Goal: Find specific page/section: Find specific page/section

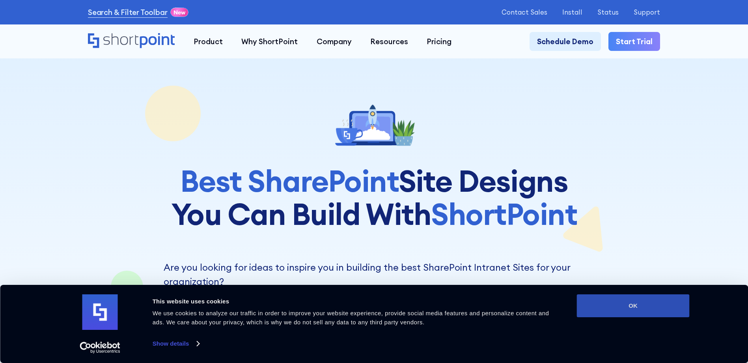
click at [645, 313] on button "OK" at bounding box center [633, 305] width 113 height 23
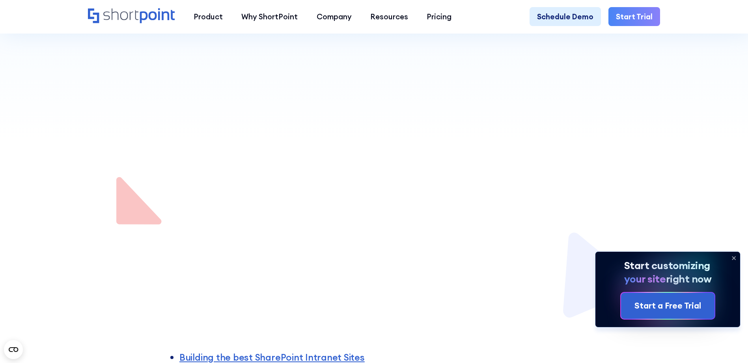
scroll to position [316, 0]
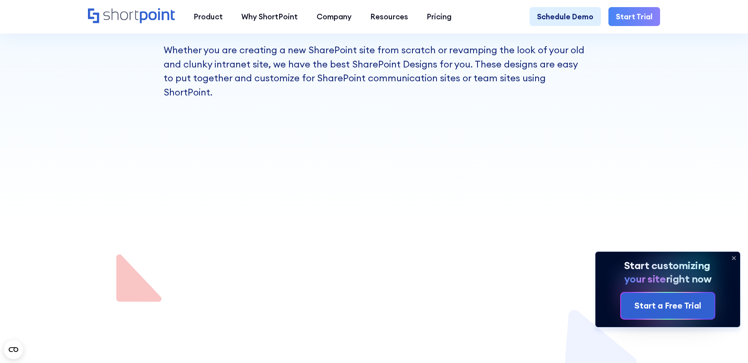
click at [732, 257] on icon at bounding box center [734, 258] width 13 height 13
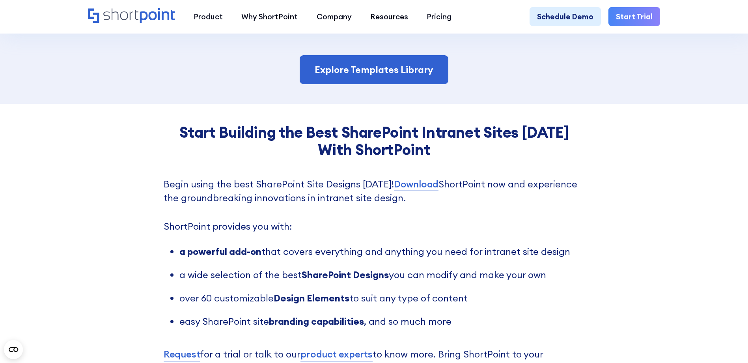
scroll to position [2091, 0]
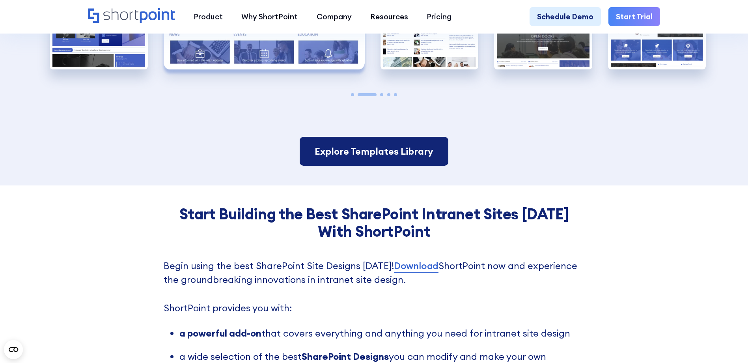
click at [368, 155] on link "Explore Templates Library" at bounding box center [374, 151] width 149 height 29
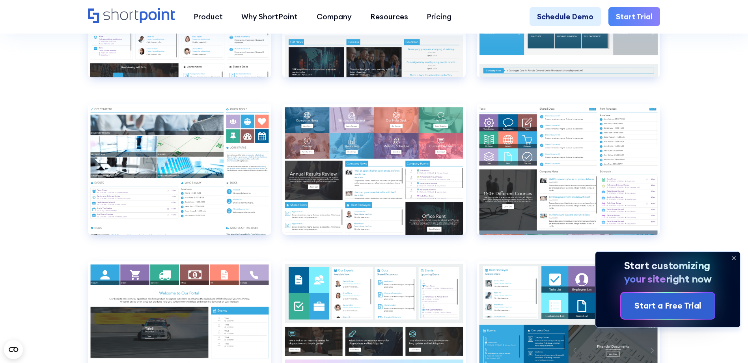
scroll to position [4497, 0]
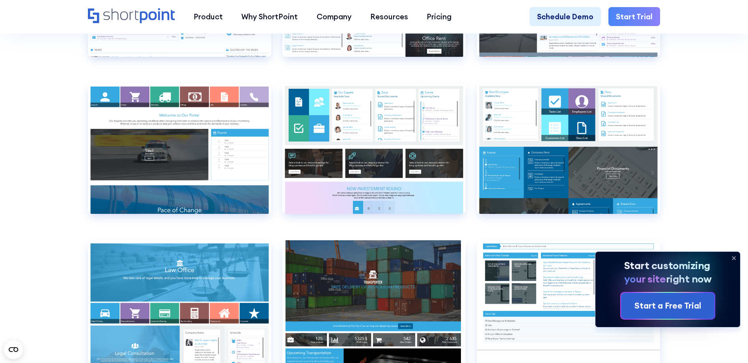
click at [734, 255] on icon at bounding box center [734, 258] width 13 height 13
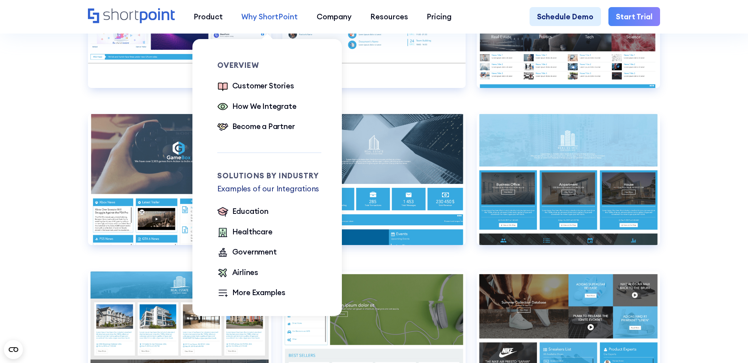
scroll to position [5404, 0]
